Goal: Information Seeking & Learning: Find specific fact

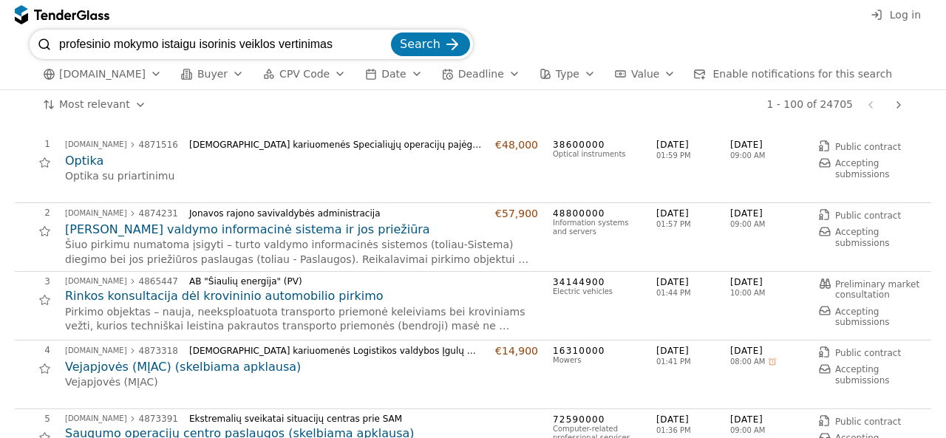
type input "profesinio mokymo istaigu isorinis veiklos vertinimas"
click at [391, 33] on button "Search" at bounding box center [430, 45] width 79 height 24
